Goal: Information Seeking & Learning: Learn about a topic

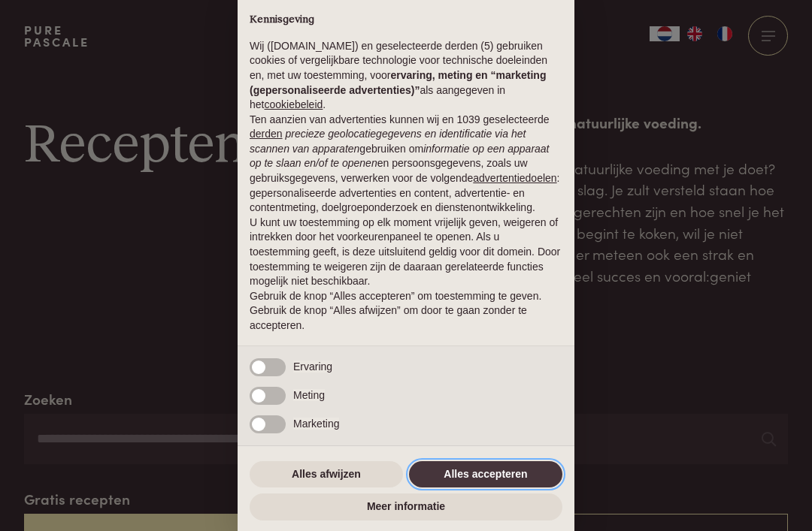
click at [483, 476] on button "Alles accepteren" at bounding box center [485, 474] width 153 height 27
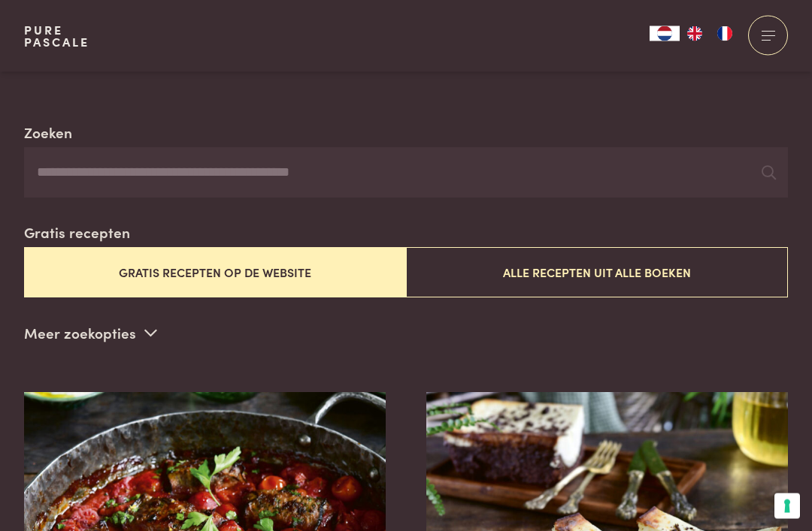
scroll to position [288, 0]
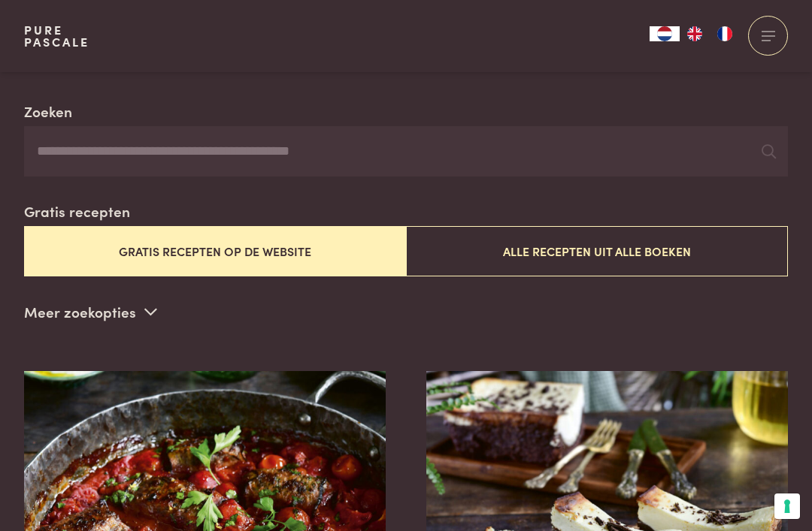
click at [144, 304] on icon at bounding box center [150, 311] width 13 height 14
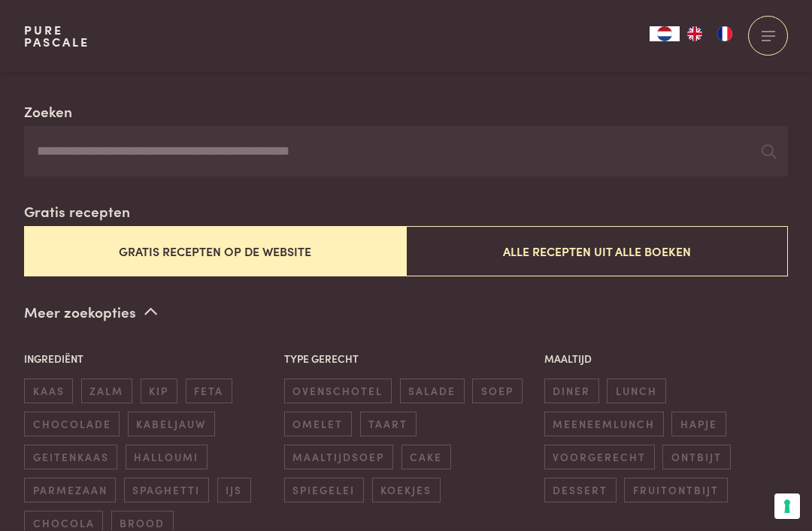
click at [561, 386] on span "diner" at bounding box center [571, 391] width 55 height 25
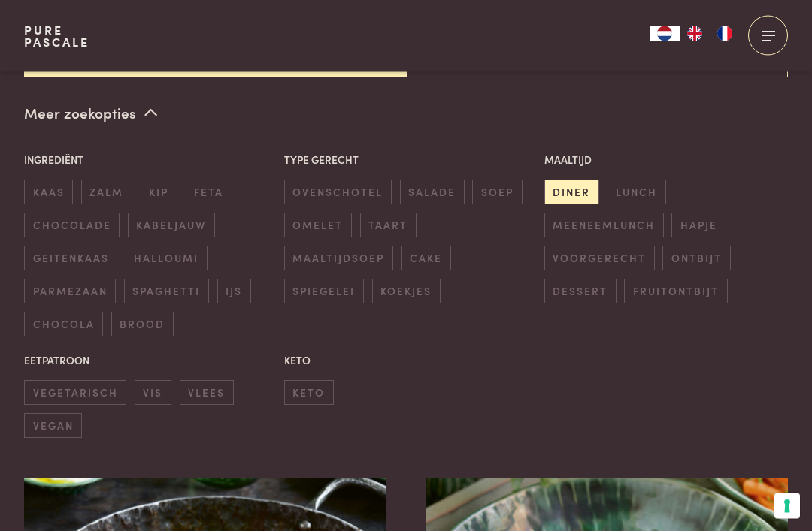
scroll to position [491, 0]
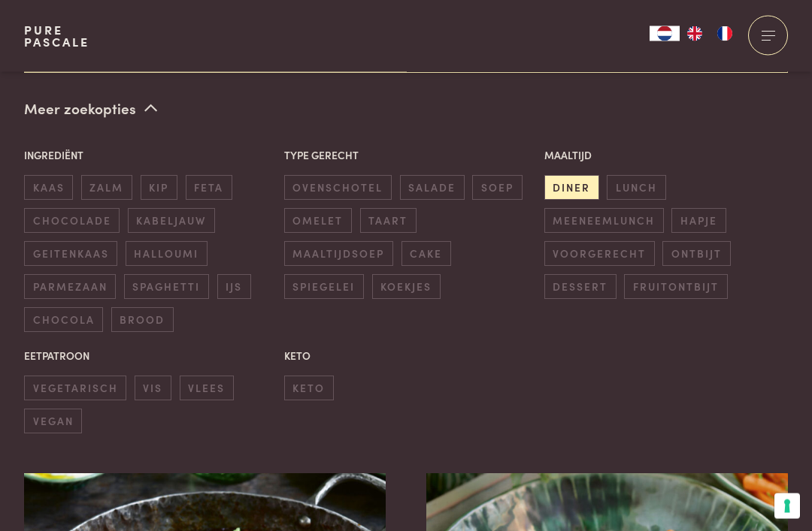
click at [88, 382] on span "vegetarisch" at bounding box center [75, 389] width 102 height 25
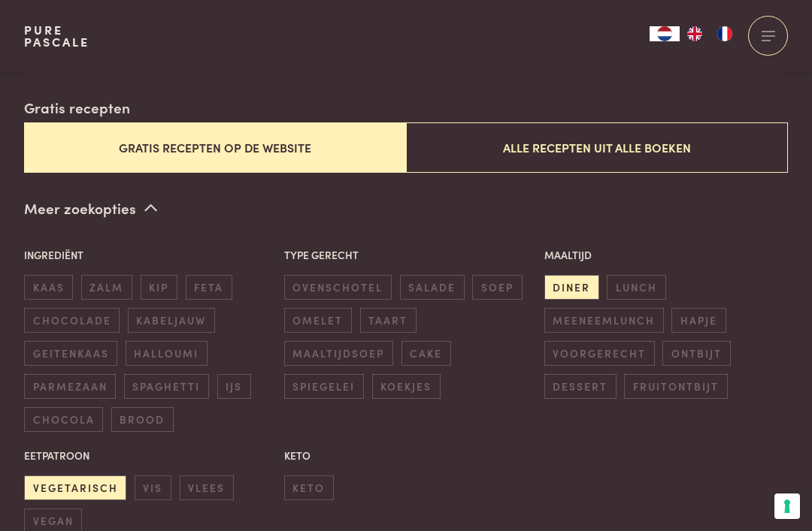
scroll to position [384, 0]
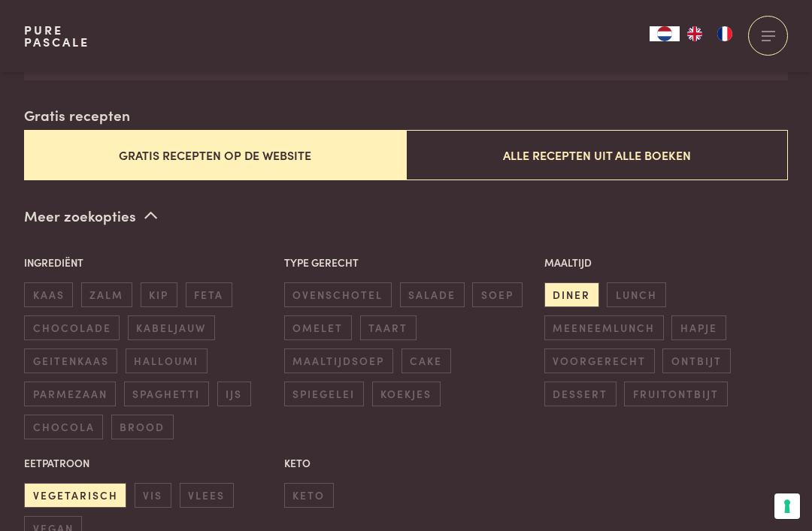
click at [158, 491] on span "vis" at bounding box center [153, 495] width 37 height 25
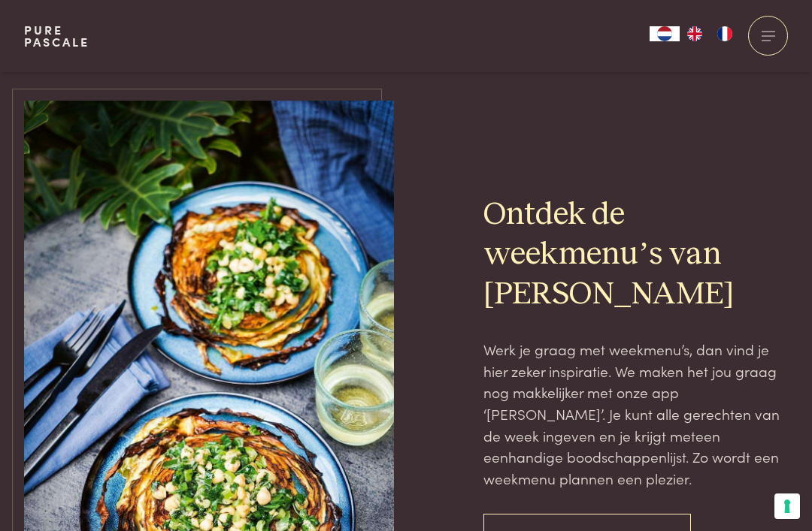
scroll to position [1063, 0]
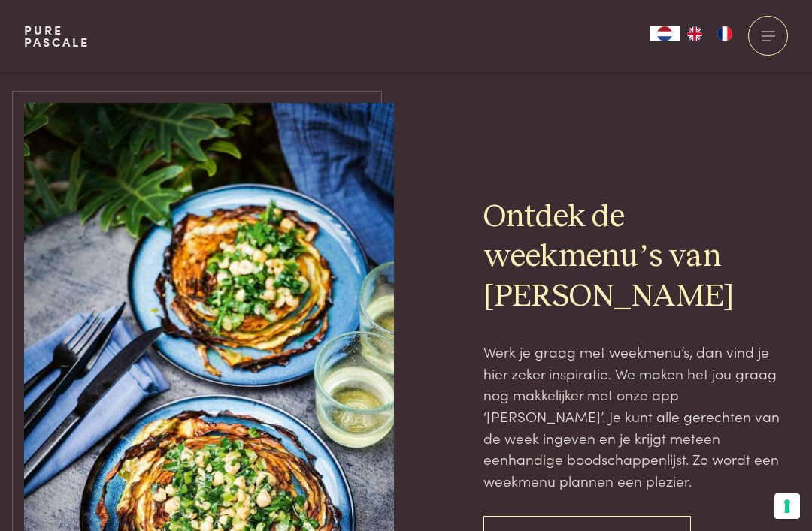
click at [626, 516] on link "Ontdek de weekmenu's" at bounding box center [586, 539] width 207 height 47
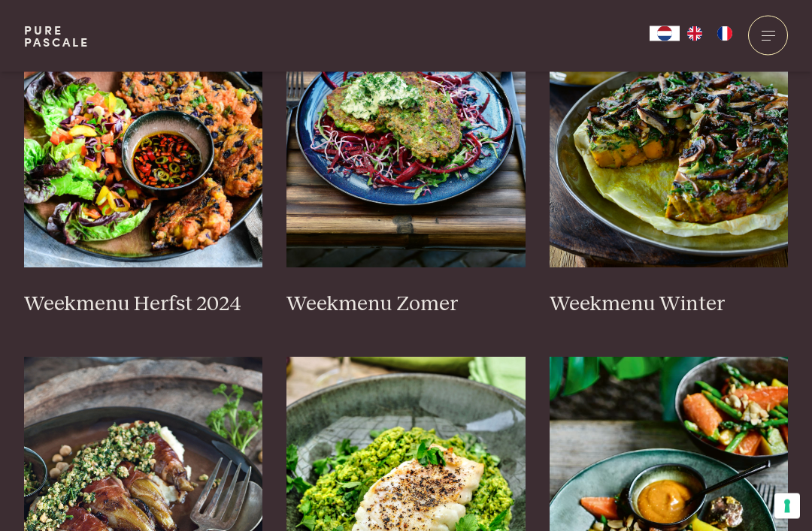
scroll to position [513, 0]
click at [428, 219] on img at bounding box center [405, 117] width 239 height 301
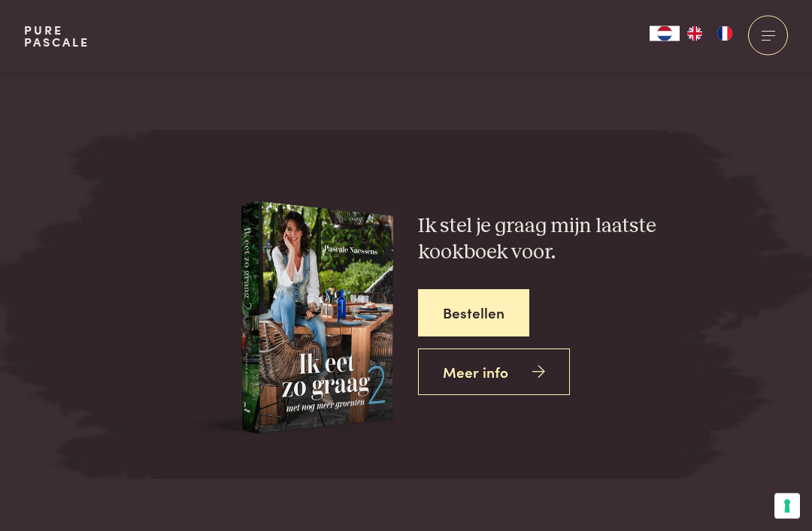
scroll to position [5477, 0]
